Goal: Check status: Check status

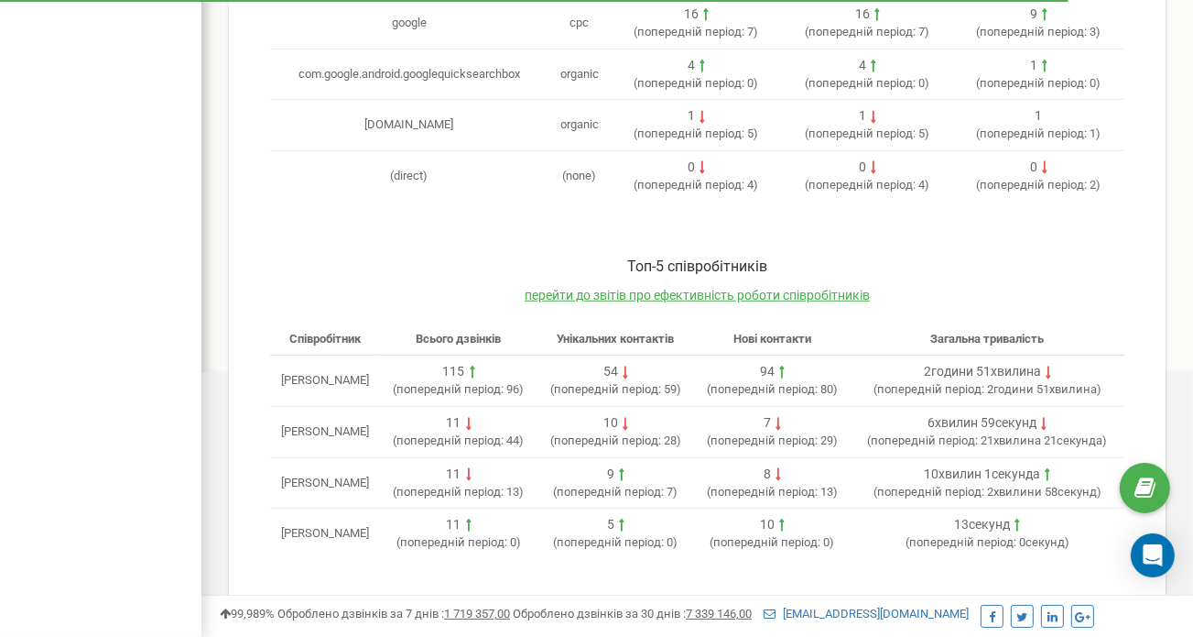
scroll to position [773, 0]
click at [687, 256] on div "Toп-5 співробітників перейти до звітів про ефективність роботи співробітників" at bounding box center [697, 289] width 855 height 67
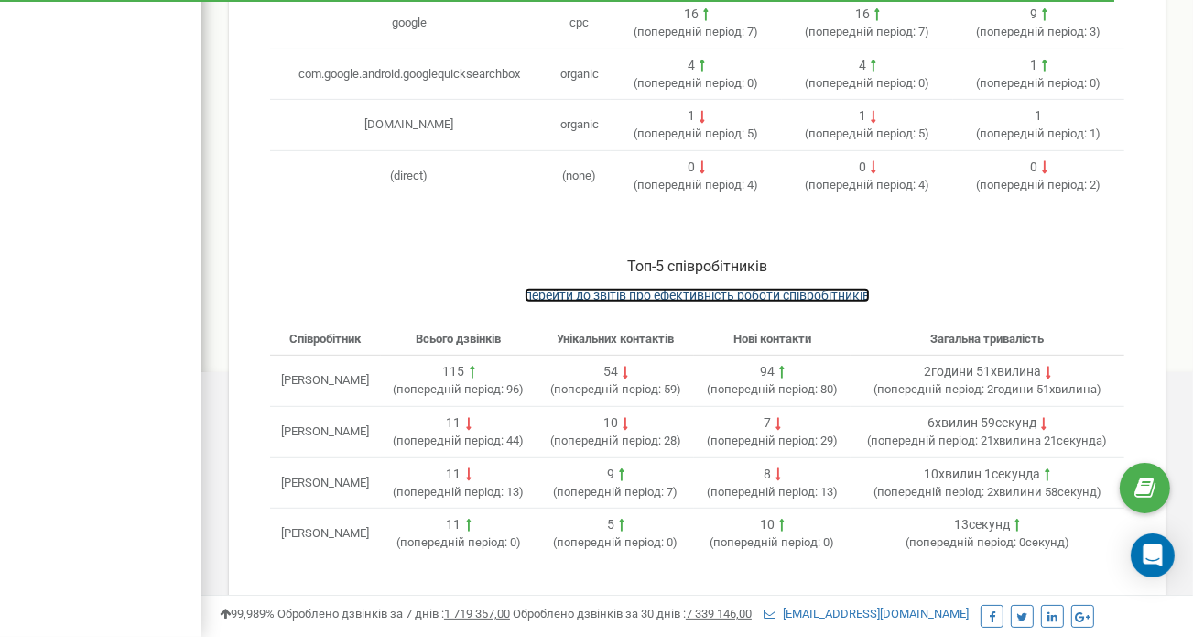
click at [686, 288] on span "перейти до звітів про ефективність роботи співробітників" at bounding box center [697, 295] width 345 height 15
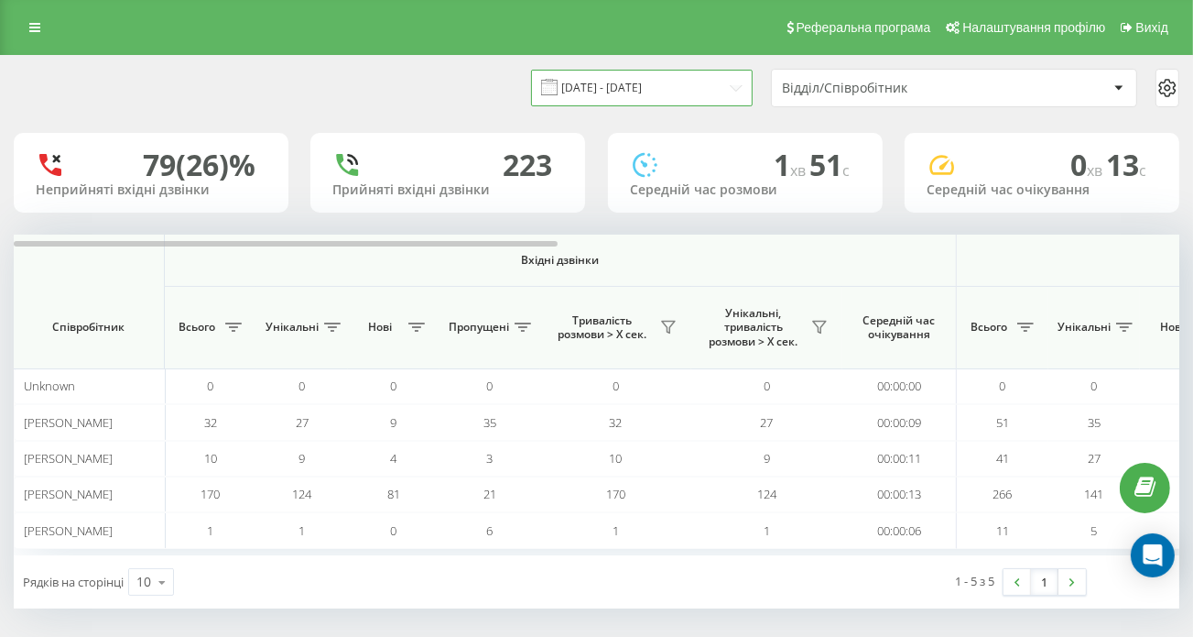
click at [605, 83] on input "19.07.2025 - 19.08.2025" at bounding box center [642, 88] width 222 height 36
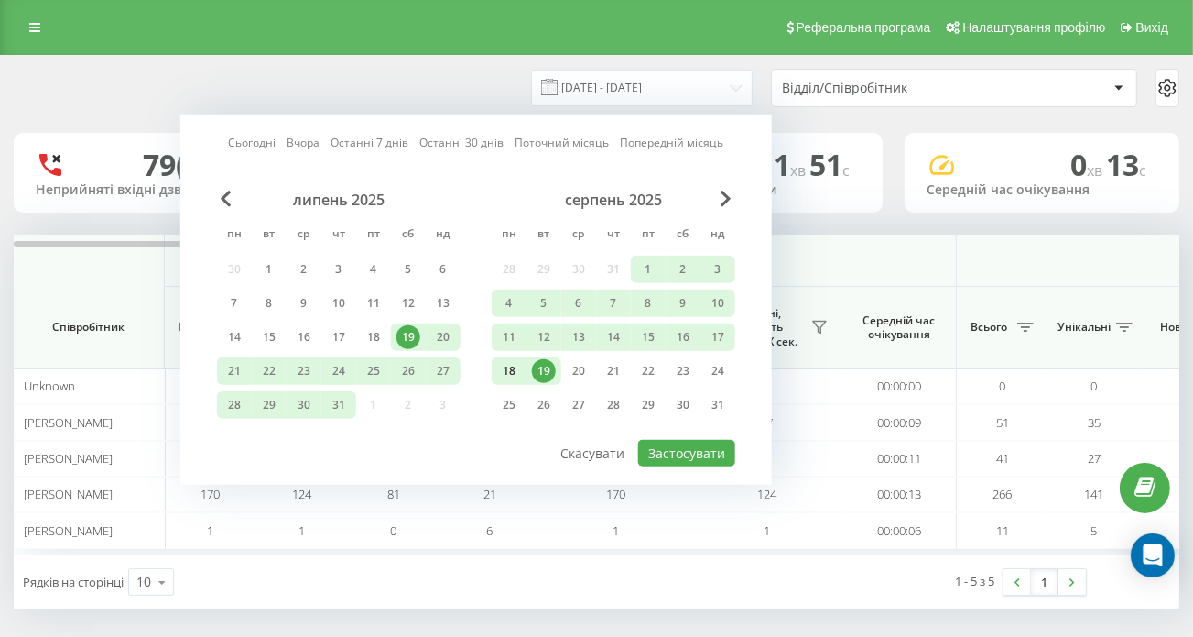
click at [513, 362] on div "18" at bounding box center [509, 371] width 24 height 24
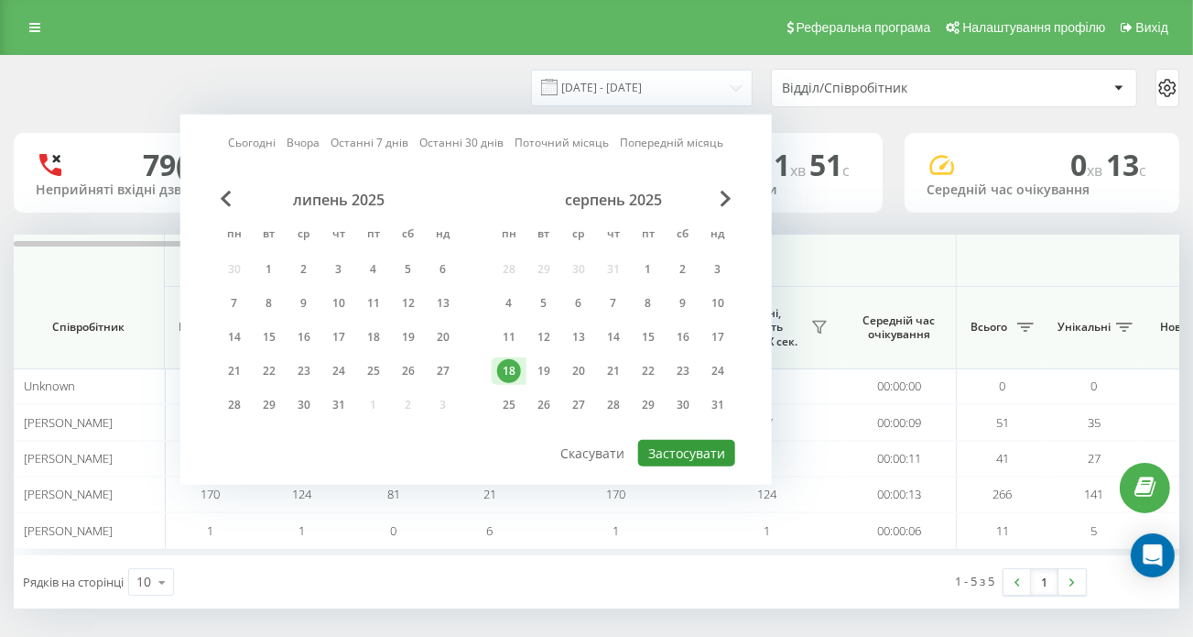
click at [662, 452] on button "Застосувати" at bounding box center [686, 453] width 97 height 27
type input "18.08.2025 - 18.08.2025"
